Goal: Task Accomplishment & Management: Use online tool/utility

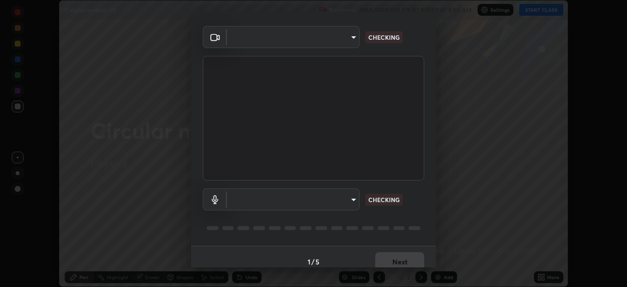
scroll to position [26, 0]
type input "6f19bd17bb1345d3381c364c08f732a45a1be43fbbd3e071611a8edbcb1d3ae0"
type input "b26882c646bee67dc3b344b1dbf842c37ce4767a2daa6019220ab5102cc6c7c8"
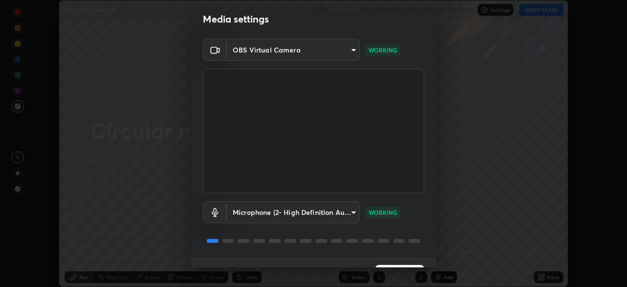
scroll to position [35, 0]
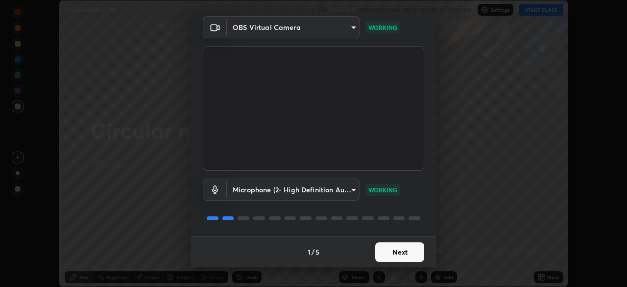
click at [385, 259] on button "Next" at bounding box center [399, 252] width 49 height 20
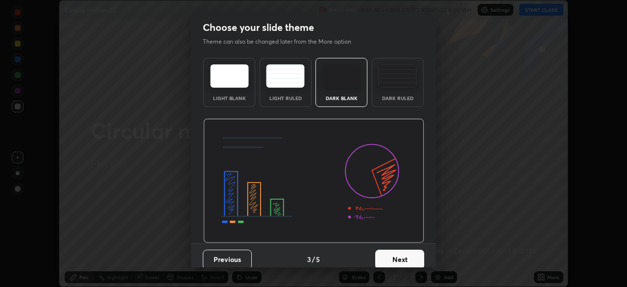
click at [393, 257] on button "Next" at bounding box center [399, 259] width 49 height 20
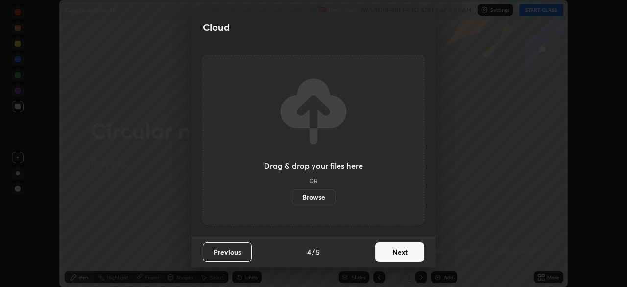
click at [394, 255] on button "Next" at bounding box center [399, 252] width 49 height 20
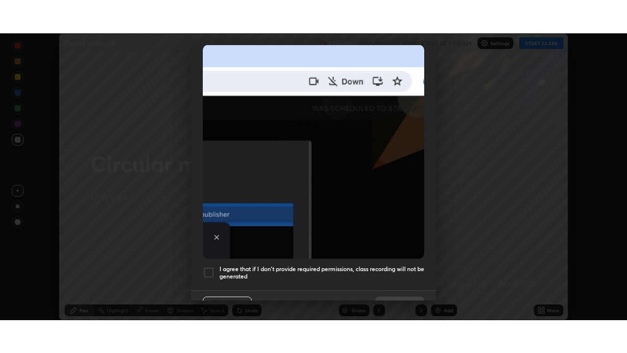
scroll to position [235, 0]
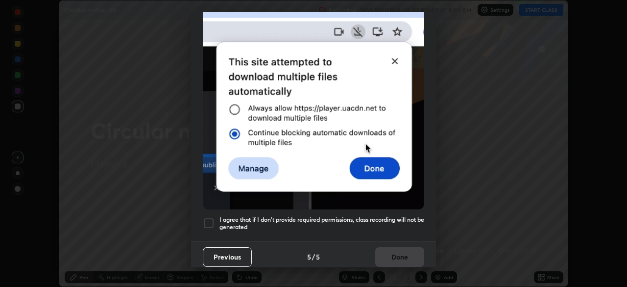
click at [210, 221] on div at bounding box center [209, 223] width 12 height 12
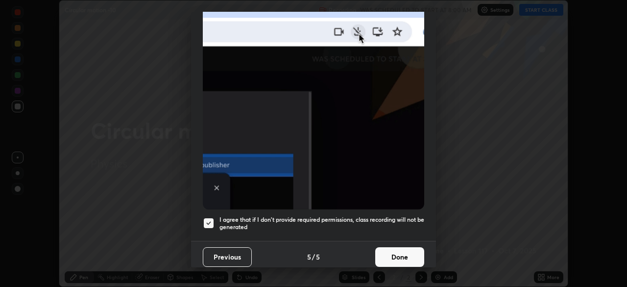
click at [386, 252] on button "Done" at bounding box center [399, 257] width 49 height 20
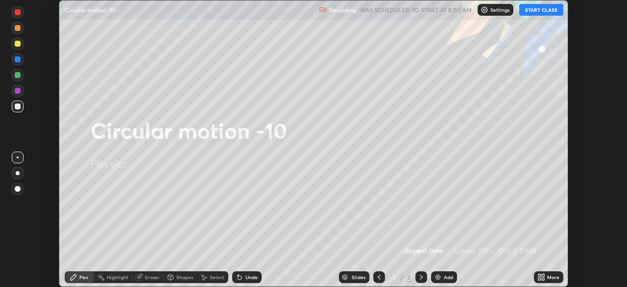
click at [533, 13] on button "START CLASS" at bounding box center [541, 10] width 44 height 12
click at [553, 275] on div "More" at bounding box center [553, 276] width 12 height 5
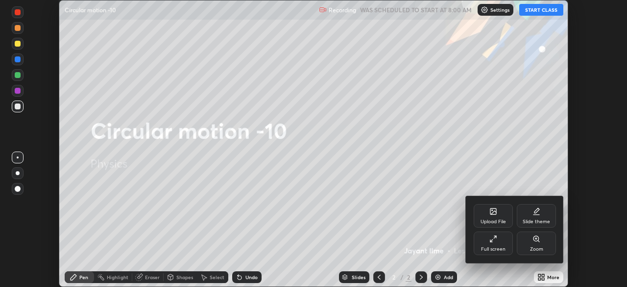
click at [499, 235] on div "Full screen" at bounding box center [493, 243] width 39 height 24
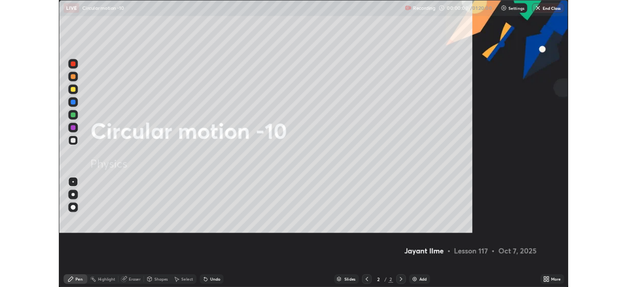
scroll to position [353, 627]
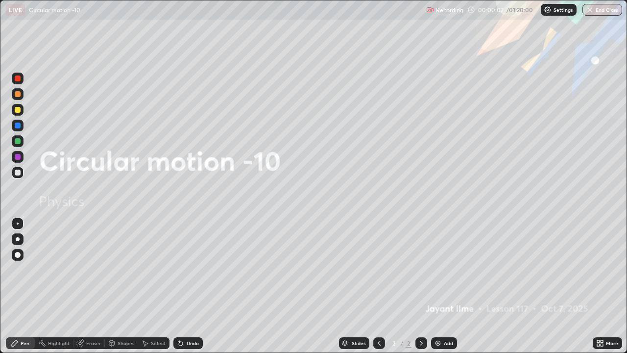
click at [436, 286] on img at bounding box center [438, 343] width 8 height 8
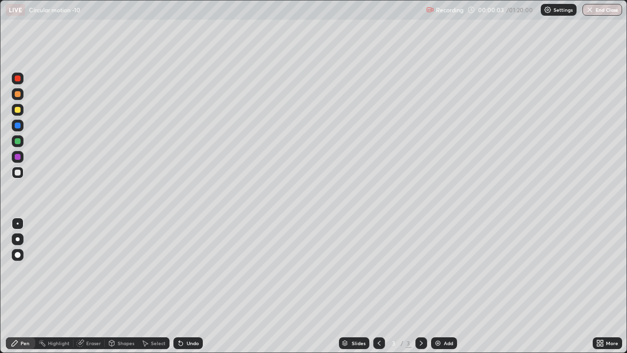
click at [20, 256] on div at bounding box center [18, 255] width 6 height 6
click at [18, 141] on div at bounding box center [18, 141] width 6 height 6
click at [193, 286] on div "Undo" at bounding box center [193, 343] width 12 height 5
click at [21, 255] on div at bounding box center [18, 255] width 12 height 12
click at [11, 286] on div at bounding box center [18, 275] width 16 height 118
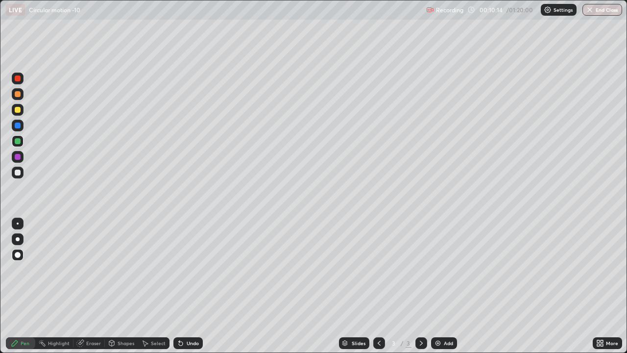
click at [442, 286] on div "Add" at bounding box center [444, 343] width 26 height 12
click at [15, 111] on div at bounding box center [18, 110] width 6 height 6
click at [20, 174] on div at bounding box center [18, 173] width 6 height 6
click at [12, 108] on div at bounding box center [18, 110] width 12 height 12
click at [19, 173] on div at bounding box center [18, 173] width 6 height 6
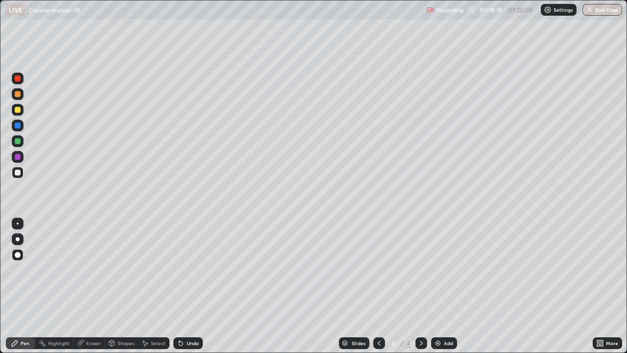
click at [440, 286] on img at bounding box center [438, 343] width 8 height 8
click at [376, 286] on icon at bounding box center [379, 343] width 8 height 8
click at [442, 286] on div "Add" at bounding box center [444, 343] width 26 height 12
click at [18, 110] on div at bounding box center [18, 110] width 6 height 6
click at [18, 173] on div at bounding box center [18, 173] width 6 height 6
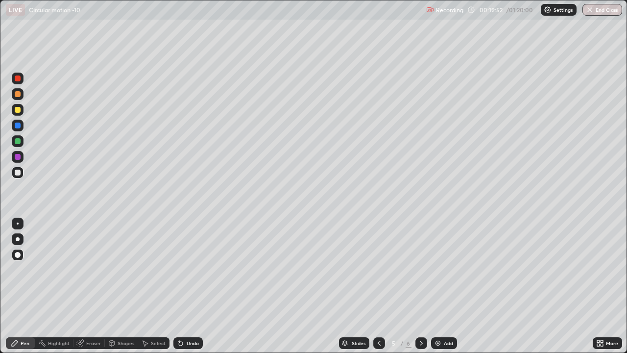
click at [16, 146] on div at bounding box center [18, 141] width 12 height 12
click at [185, 286] on div "Undo" at bounding box center [187, 343] width 29 height 12
click at [186, 286] on div "Undo" at bounding box center [187, 343] width 29 height 12
click at [184, 286] on div "Undo" at bounding box center [187, 343] width 29 height 12
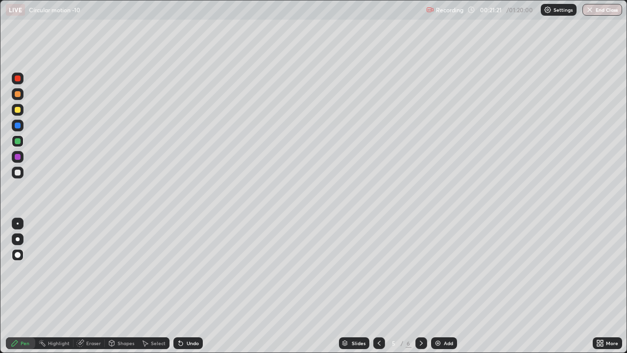
click at [18, 174] on div at bounding box center [18, 173] width 6 height 6
click at [19, 111] on div at bounding box center [18, 110] width 6 height 6
click at [19, 173] on div at bounding box center [18, 173] width 6 height 6
click at [18, 112] on div at bounding box center [18, 110] width 6 height 6
click at [20, 173] on div at bounding box center [18, 173] width 6 height 6
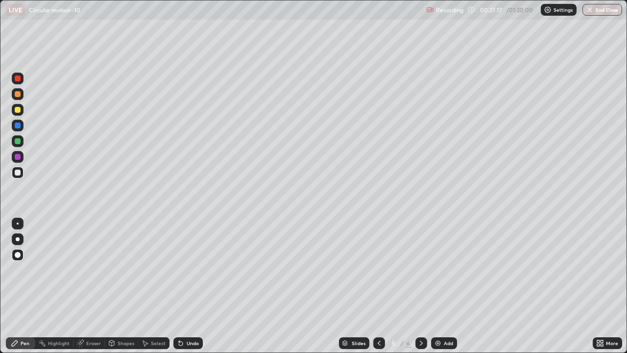
click at [16, 112] on div at bounding box center [18, 110] width 6 height 6
click at [435, 286] on img at bounding box center [438, 343] width 8 height 8
click at [18, 169] on div at bounding box center [18, 173] width 12 height 12
click at [18, 110] on div at bounding box center [18, 110] width 6 height 6
click at [88, 286] on div "Eraser" at bounding box center [93, 343] width 15 height 5
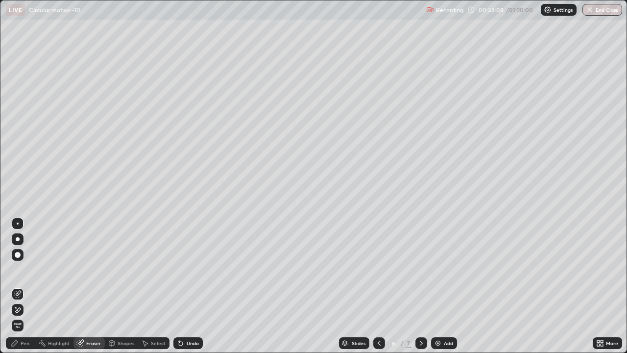
click at [18, 286] on icon at bounding box center [15, 343] width 8 height 8
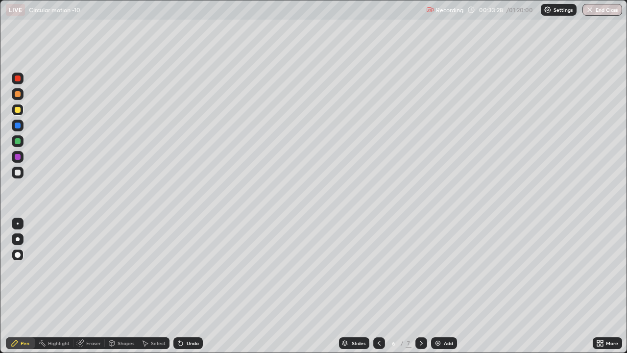
click at [18, 171] on div at bounding box center [18, 173] width 6 height 6
click at [14, 112] on div at bounding box center [18, 110] width 12 height 12
click at [141, 286] on icon at bounding box center [145, 343] width 8 height 8
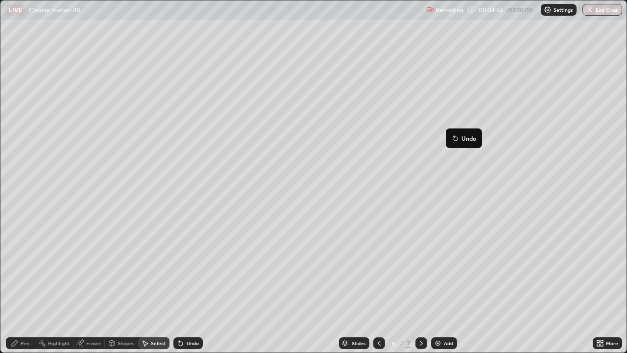
click at [437, 286] on div "0 ° Undo Copy Duplicate Duplicate to new slide Delete" at bounding box center [313, 176] width 626 height 352
click at [31, 286] on div "Pen" at bounding box center [20, 343] width 29 height 12
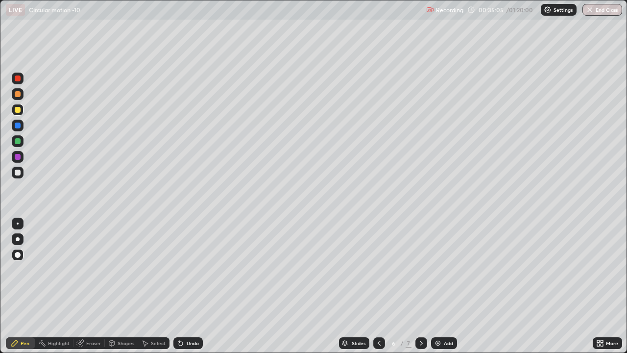
click at [23, 175] on div at bounding box center [18, 173] width 12 height 12
click at [452, 286] on div "Add" at bounding box center [448, 343] width 9 height 5
click at [419, 286] on div at bounding box center [422, 343] width 12 height 12
click at [378, 286] on icon at bounding box center [379, 343] width 8 height 8
click at [17, 110] on div at bounding box center [18, 110] width 6 height 6
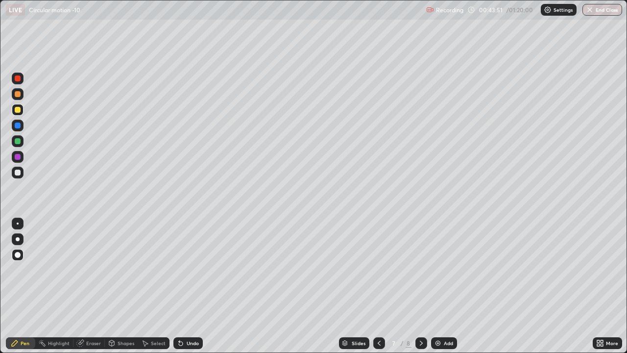
click at [18, 173] on div at bounding box center [18, 173] width 6 height 6
click at [19, 141] on div at bounding box center [18, 141] width 6 height 6
click at [440, 286] on img at bounding box center [438, 343] width 8 height 8
click at [21, 177] on div at bounding box center [18, 173] width 12 height 12
click at [18, 112] on div at bounding box center [18, 110] width 6 height 6
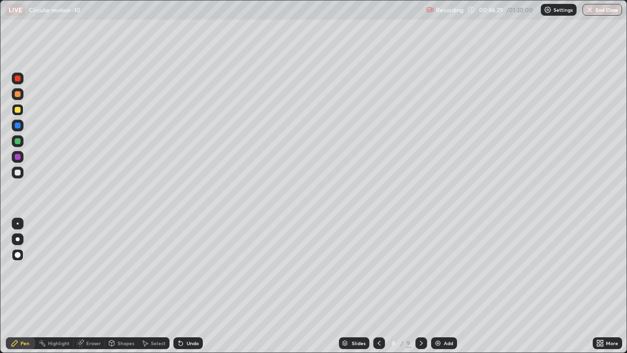
click at [23, 176] on div at bounding box center [18, 173] width 12 height 12
click at [87, 286] on div "Eraser" at bounding box center [93, 343] width 15 height 5
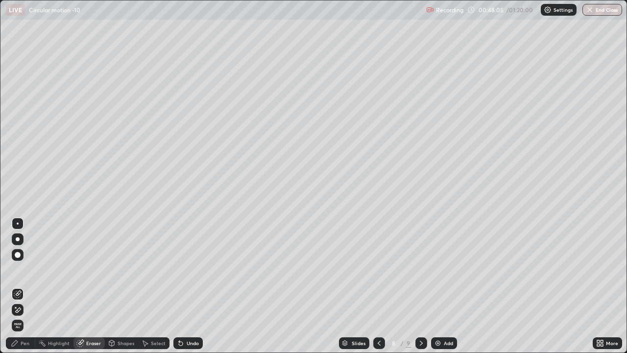
click at [21, 286] on div "Pen" at bounding box center [20, 343] width 29 height 12
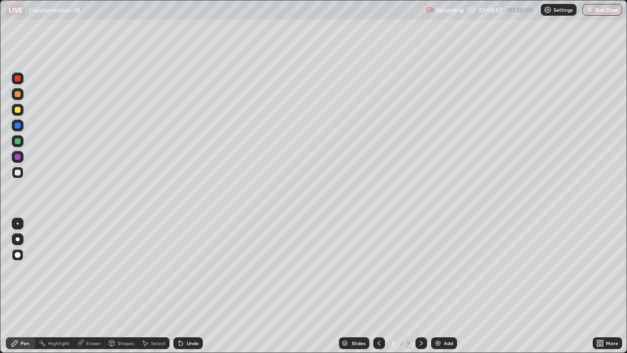
click at [425, 286] on div at bounding box center [422, 343] width 12 height 12
click at [18, 110] on div at bounding box center [18, 110] width 6 height 6
click at [598, 12] on button "End Class" at bounding box center [603, 10] width 39 height 12
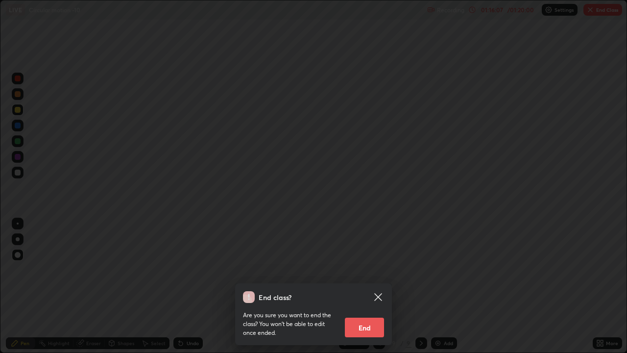
click at [364, 286] on button "End" at bounding box center [364, 328] width 39 height 20
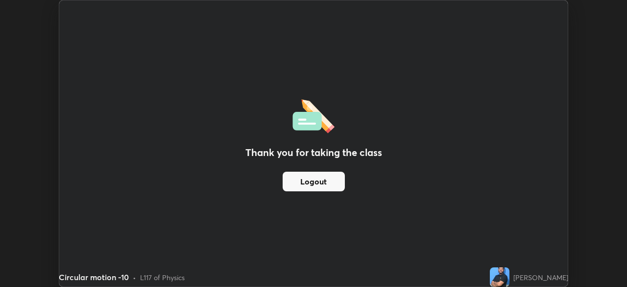
scroll to position [48715, 48374]
